Goal: Task Accomplishment & Management: Use online tool/utility

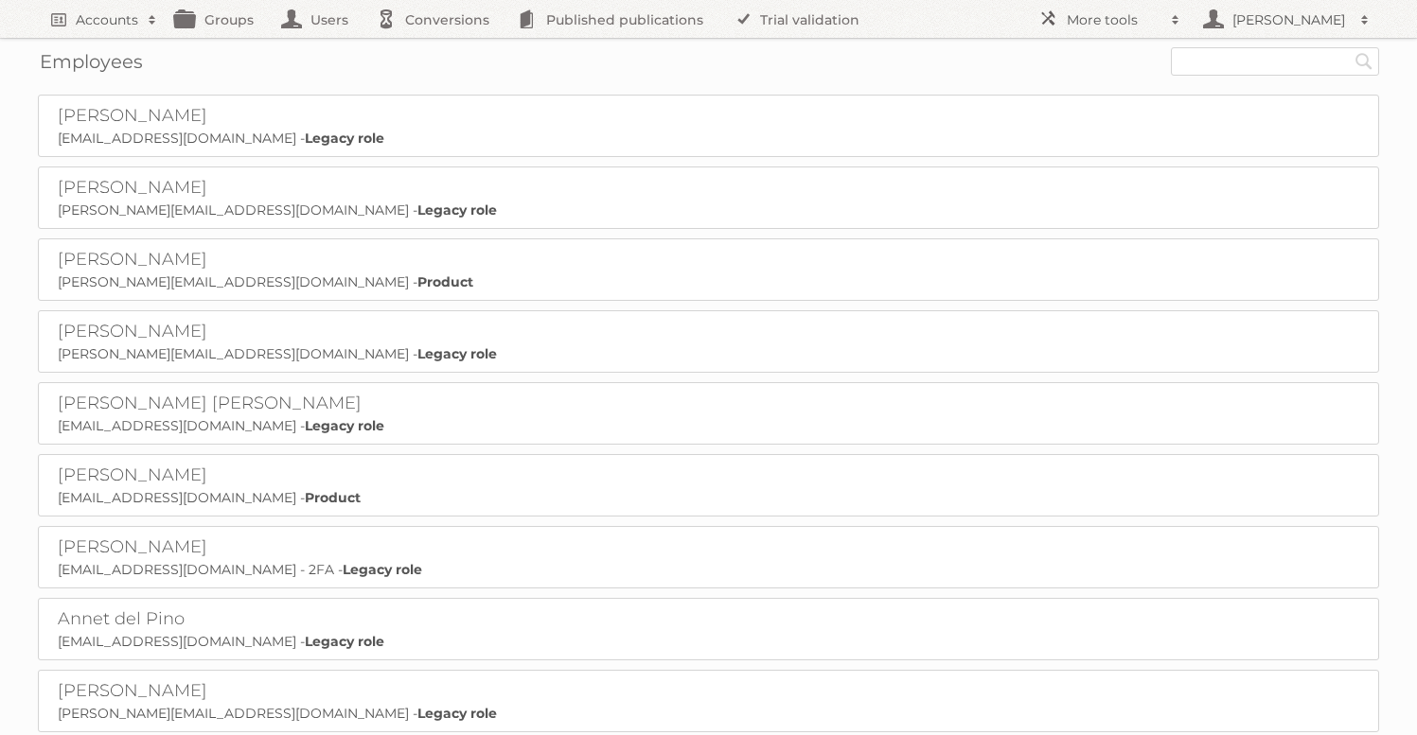
click at [1285, 79] on div "Employees Search" at bounding box center [708, 61] width 1341 height 47
click at [1283, 59] on input "text" at bounding box center [1275, 61] width 208 height 28
type input "[PERSON_NAME]"
click at [1350, 47] on input "Search" at bounding box center [1364, 61] width 28 height 28
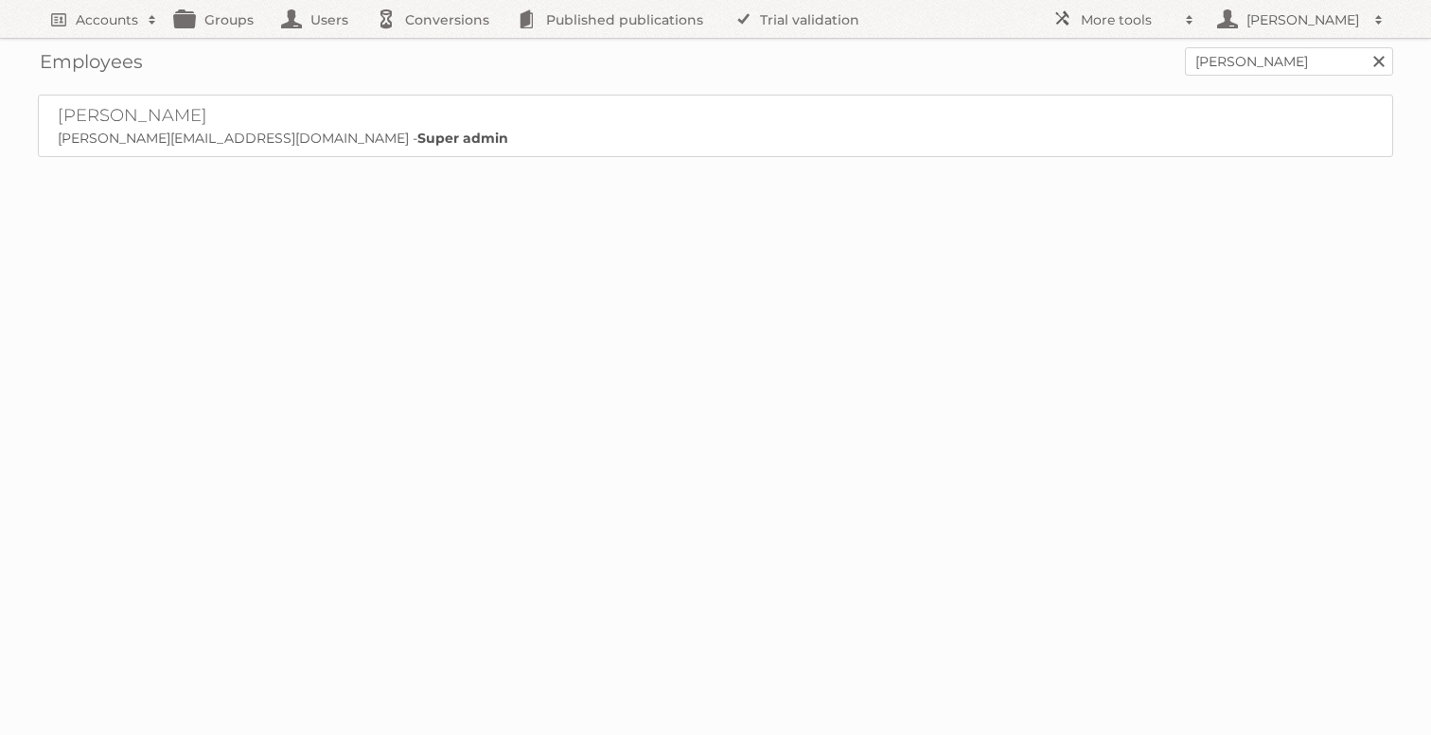
click at [132, 118] on h2 "[PERSON_NAME]" at bounding box center [294, 116] width 473 height 23
click at [110, 28] on h2 "Accounts" at bounding box center [107, 19] width 62 height 19
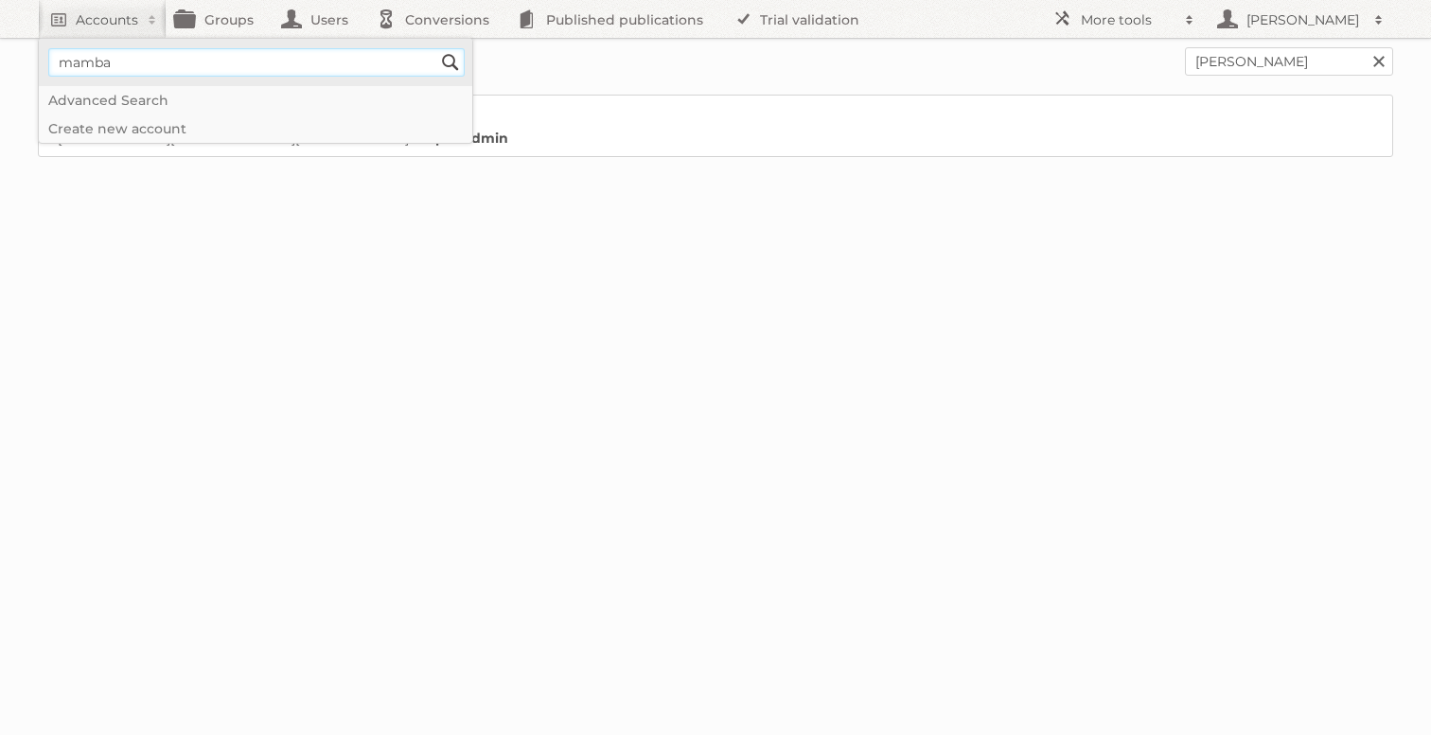
type input"] "mamba"
click at [436, 48] on input "Search" at bounding box center [450, 62] width 28 height 28
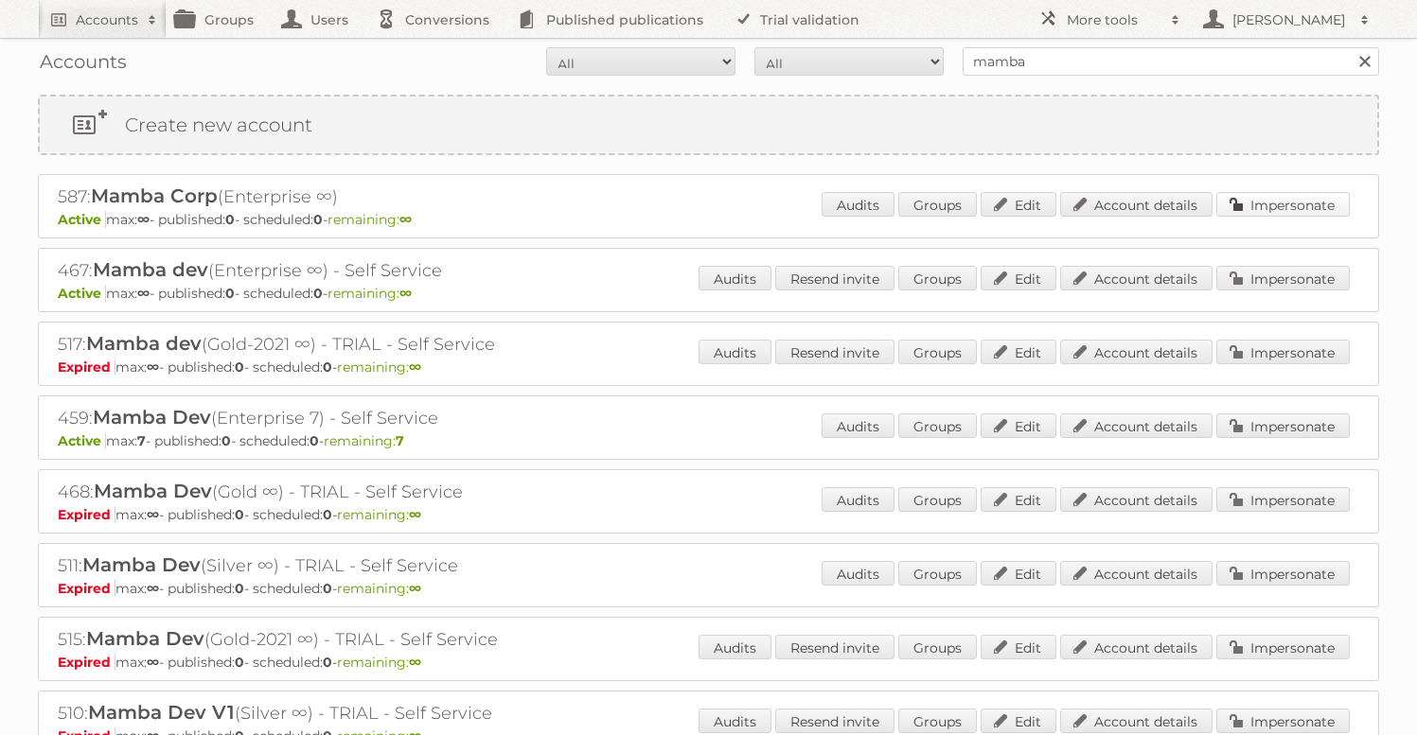
click at [1319, 208] on link "Impersonate" at bounding box center [1282, 204] width 133 height 25
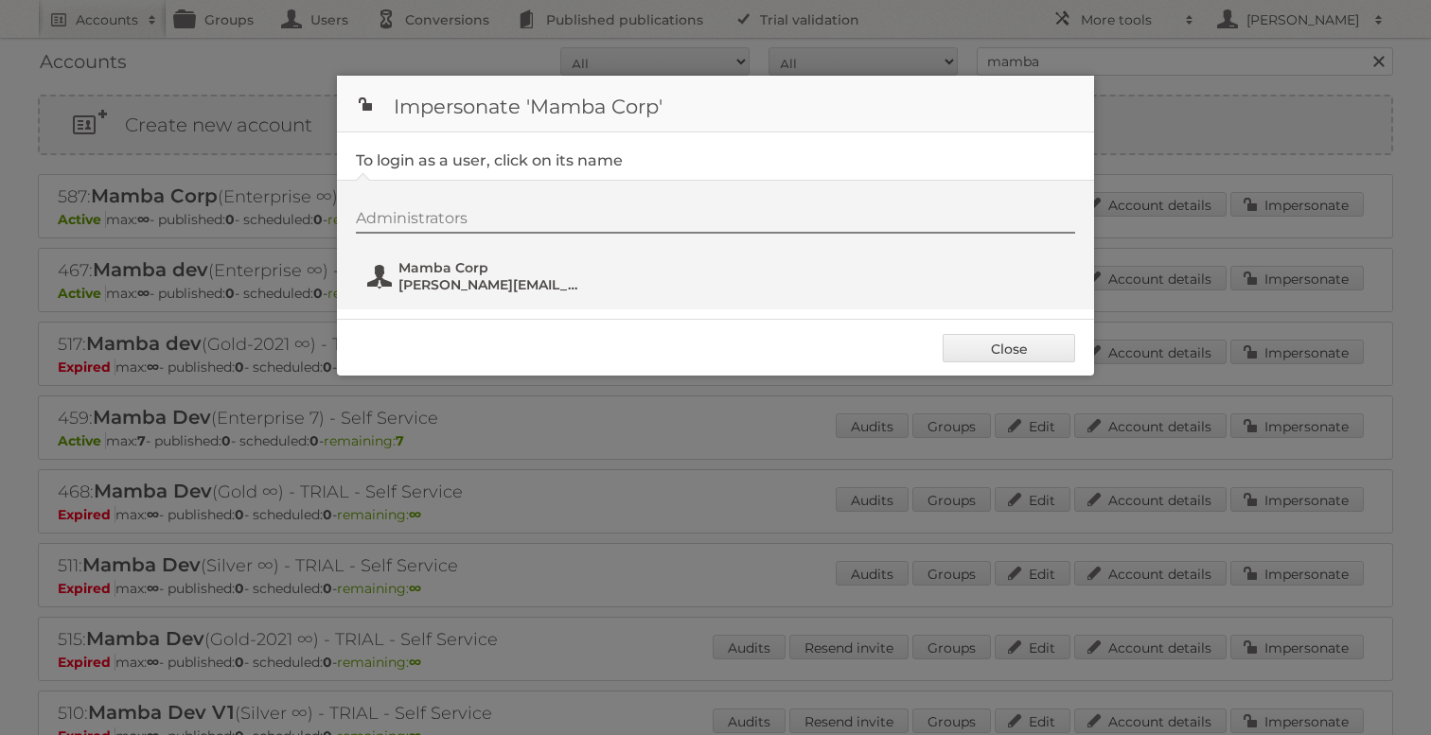
click at [447, 265] on span "Mamba Corp" at bounding box center [490, 267] width 184 height 17
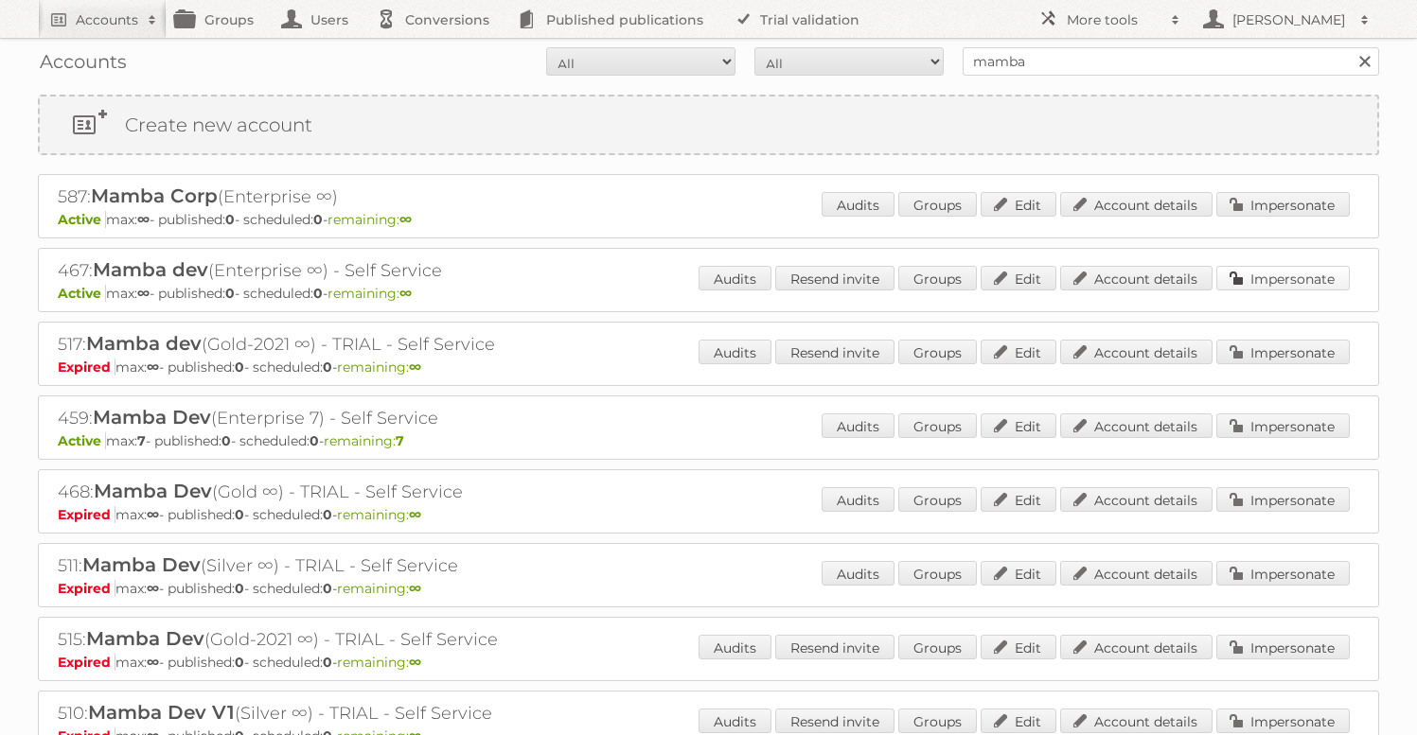
click at [1314, 284] on link "Impersonate" at bounding box center [1282, 278] width 133 height 25
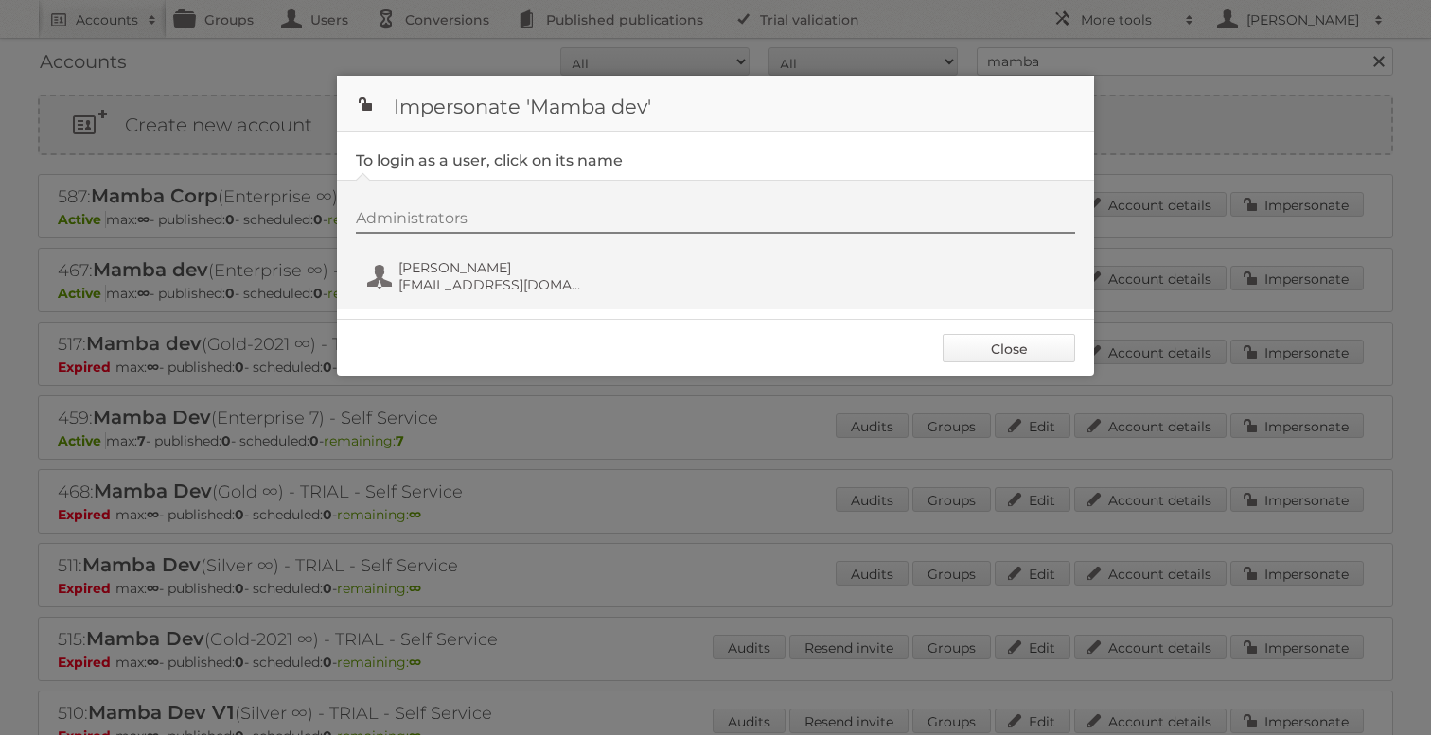
click at [1048, 353] on link "Close" at bounding box center [1009, 348] width 133 height 28
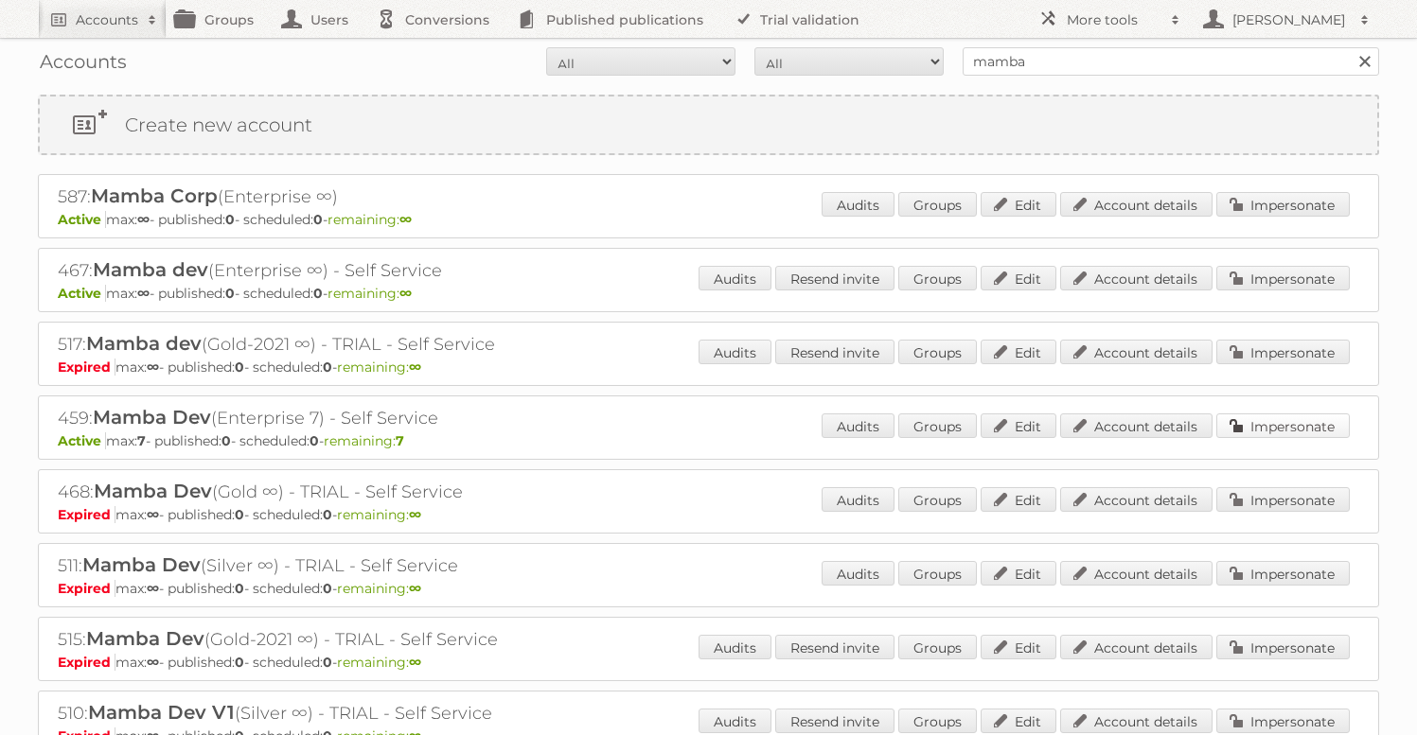
click at [1291, 419] on link "Impersonate" at bounding box center [1282, 426] width 133 height 25
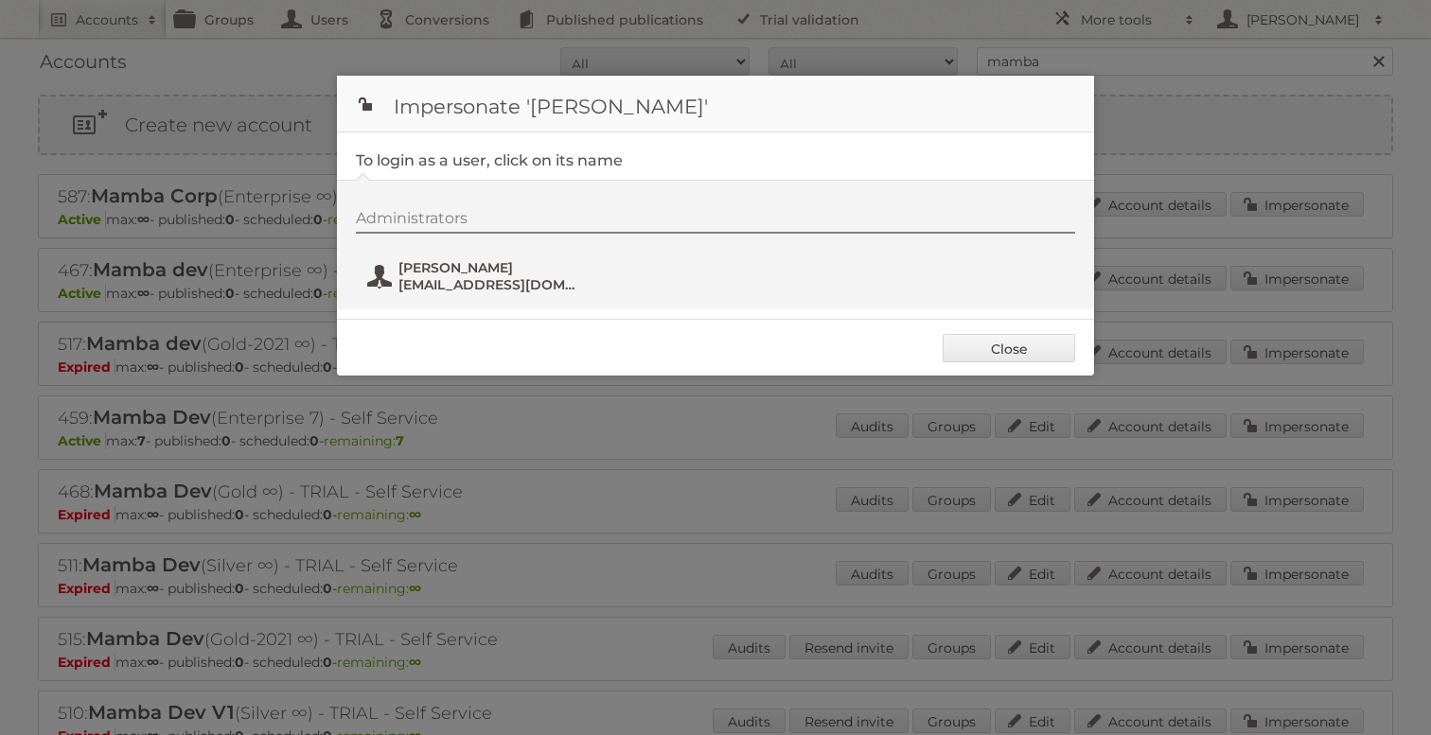
click at [424, 267] on span "[PERSON_NAME]" at bounding box center [490, 267] width 184 height 17
